Goal: Check status

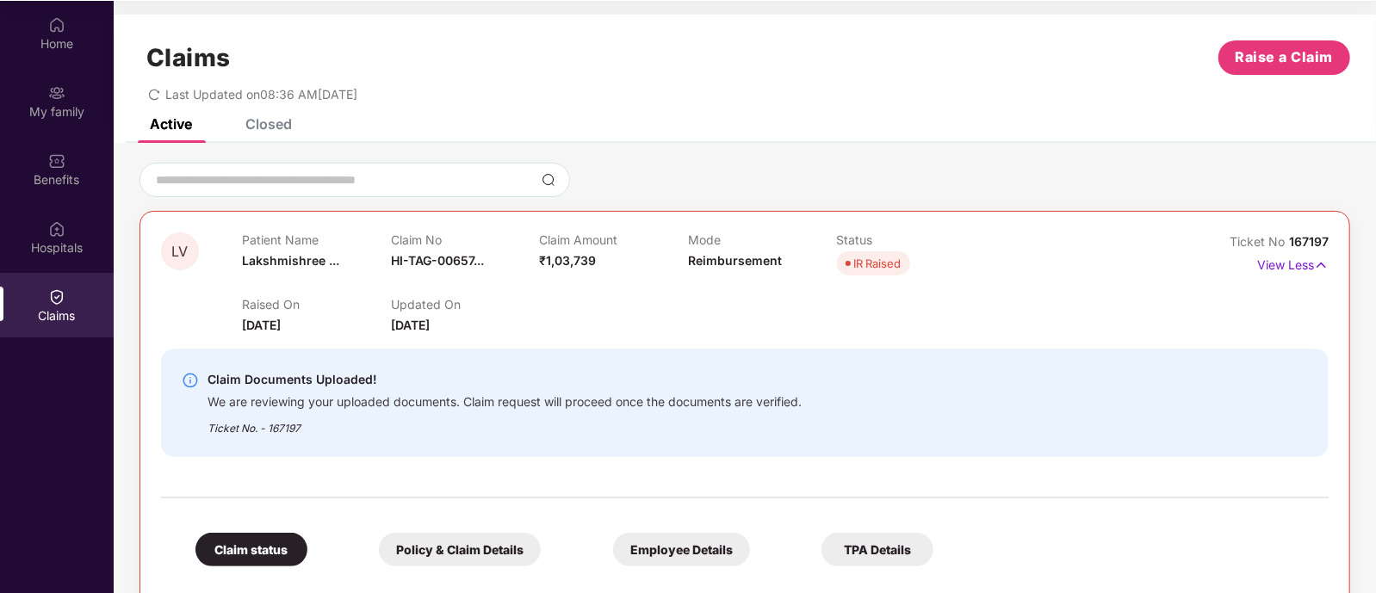
scroll to position [761, 0]
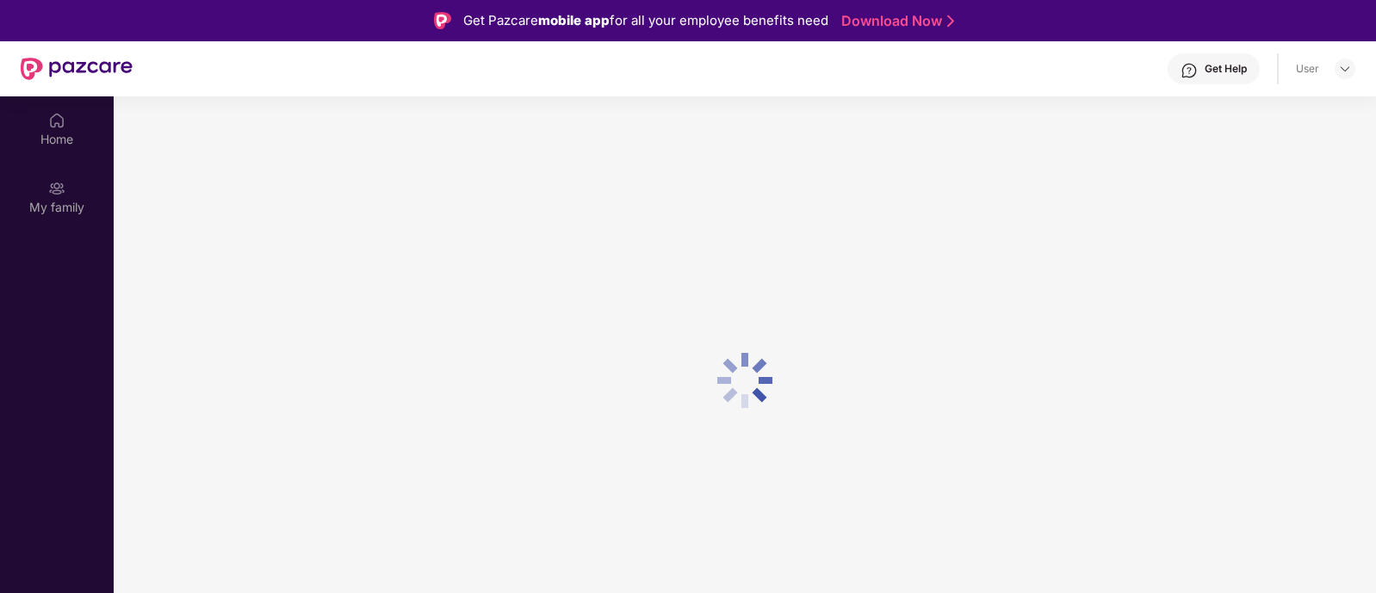
scroll to position [96, 0]
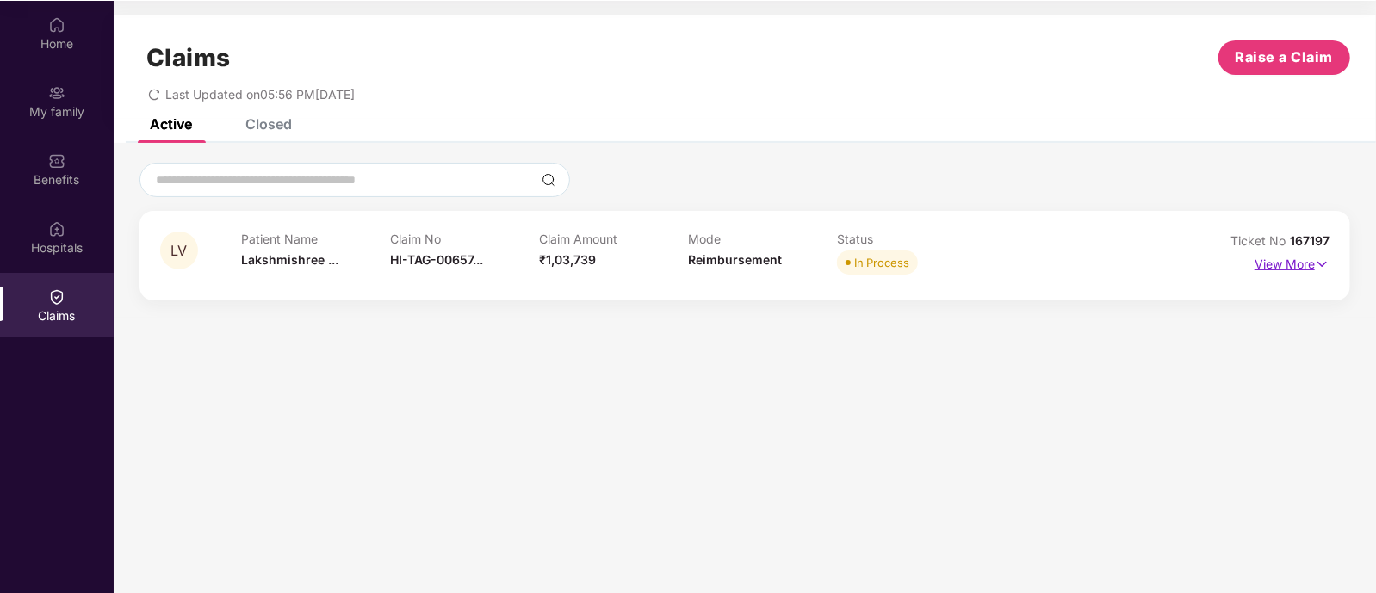
click at [1305, 259] on p "View More" at bounding box center [1292, 262] width 75 height 23
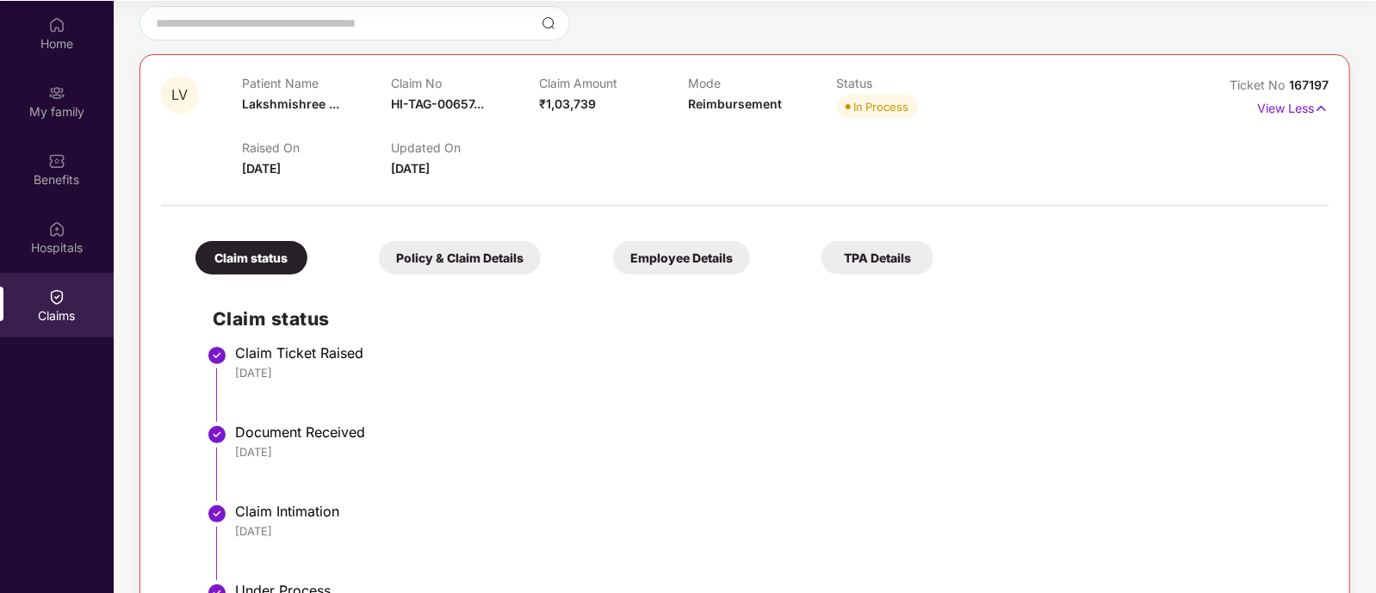
scroll to position [0, 0]
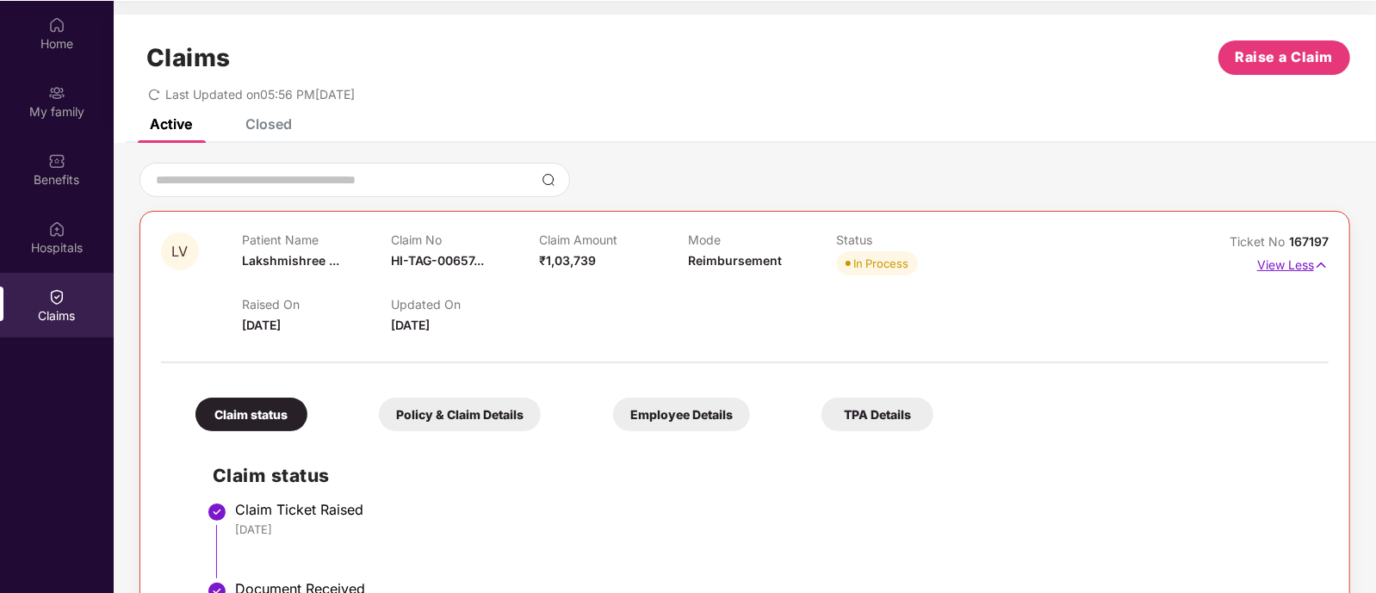
click at [1288, 264] on p "View Less" at bounding box center [1293, 263] width 71 height 23
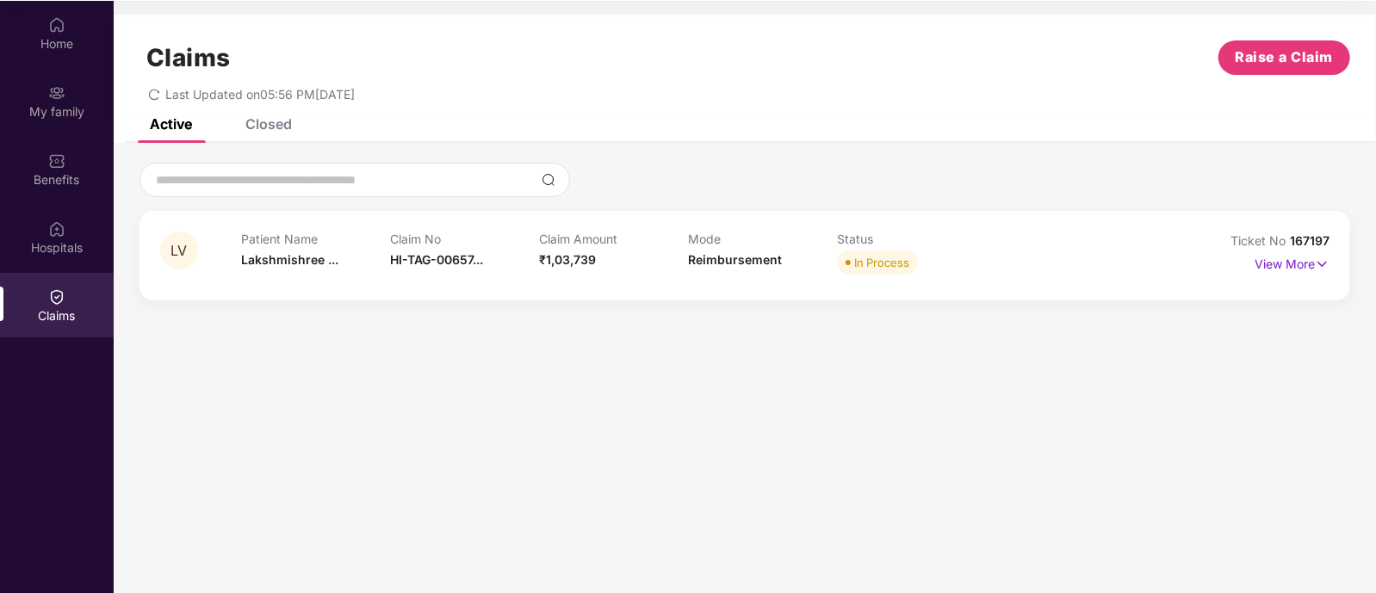
click at [254, 113] on div "Claims Raise a Claim Last Updated on 05:56 PM, 12 Sep 2025" at bounding box center [745, 67] width 1263 height 104
click at [261, 122] on div "Closed" at bounding box center [268, 123] width 47 height 17
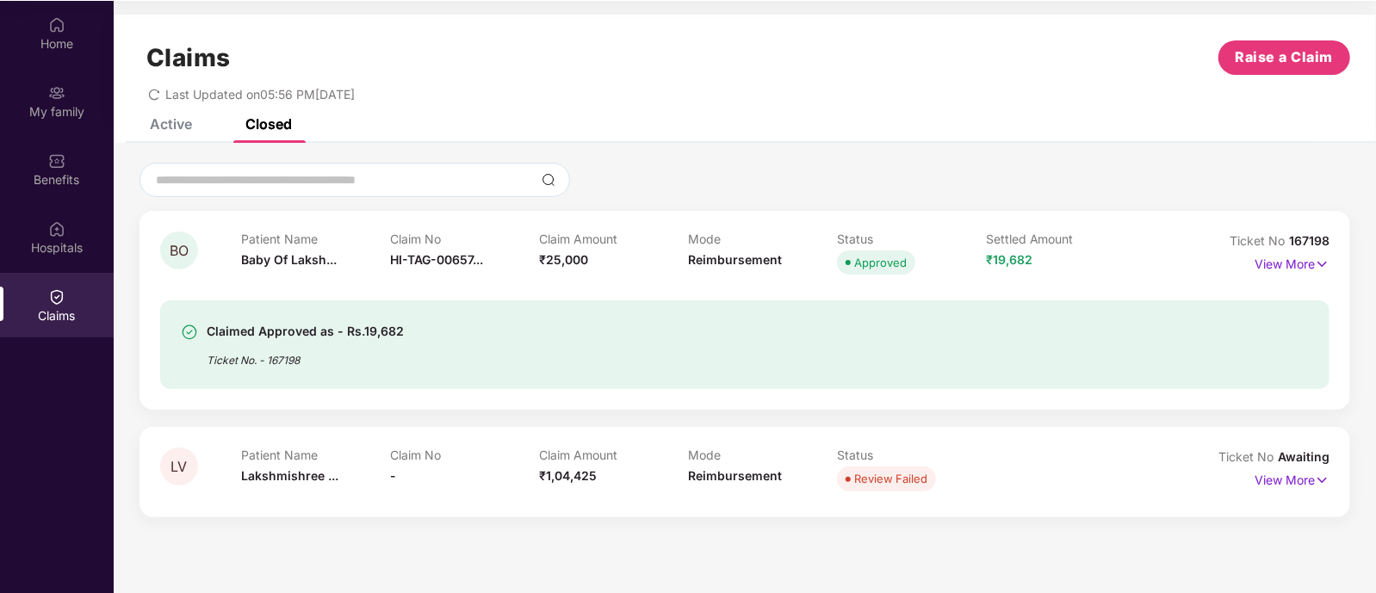
click at [153, 122] on div "Active" at bounding box center [171, 123] width 42 height 17
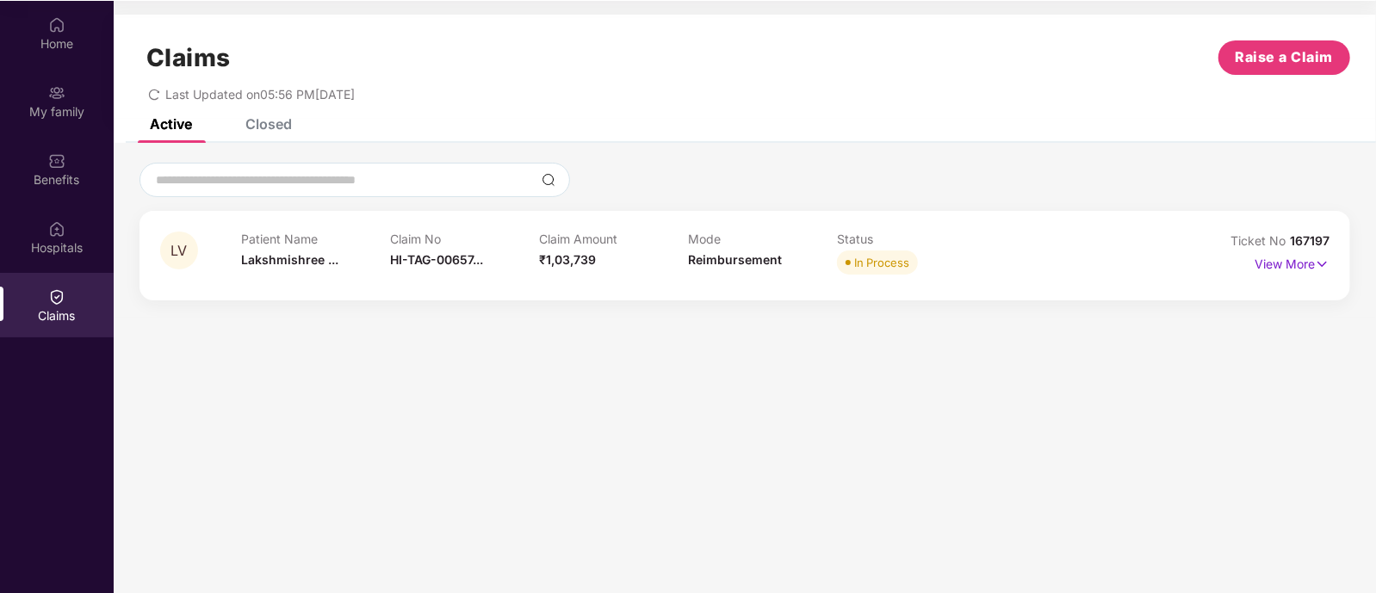
click at [281, 128] on div "Closed" at bounding box center [268, 123] width 47 height 17
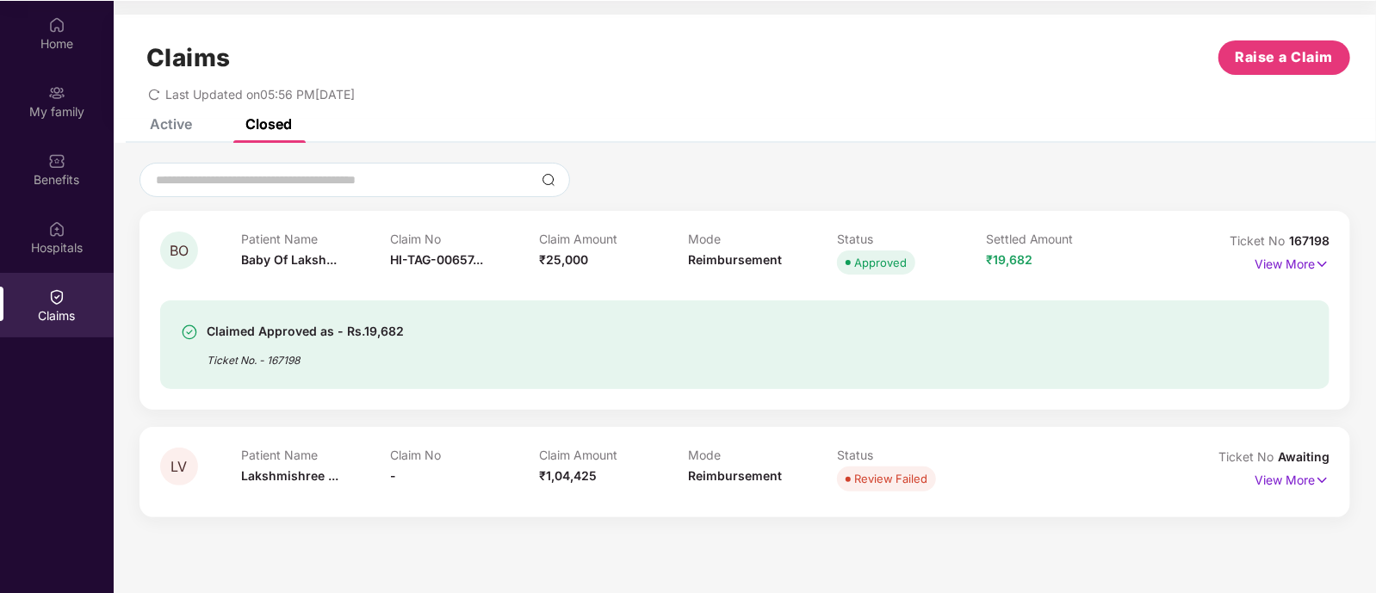
click at [190, 131] on div "Active" at bounding box center [171, 123] width 42 height 17
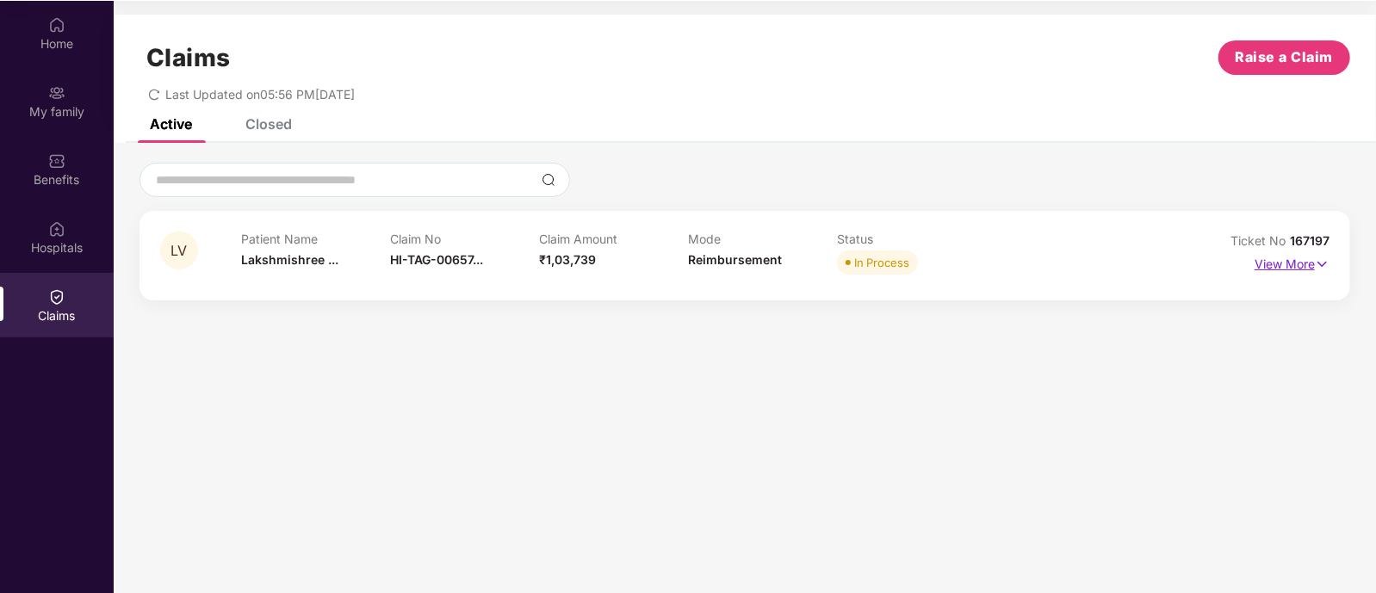
click at [1283, 269] on p "View More" at bounding box center [1292, 262] width 75 height 23
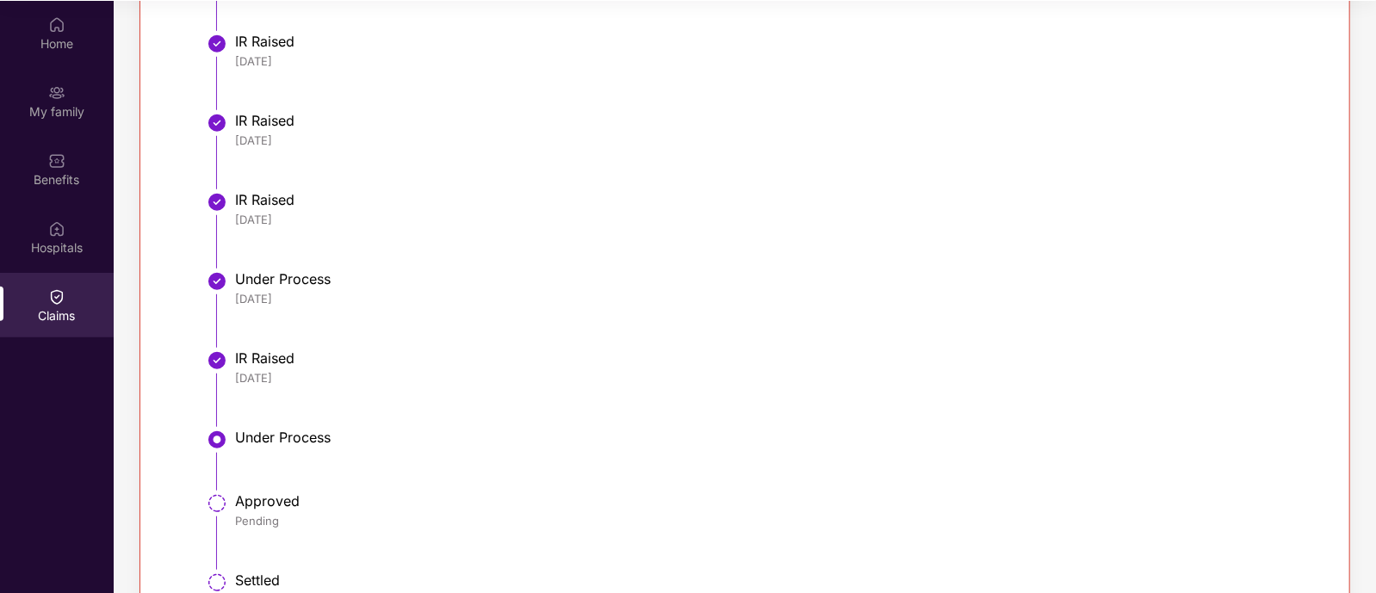
scroll to position [848, 0]
